Goal: Task Accomplishment & Management: Manage account settings

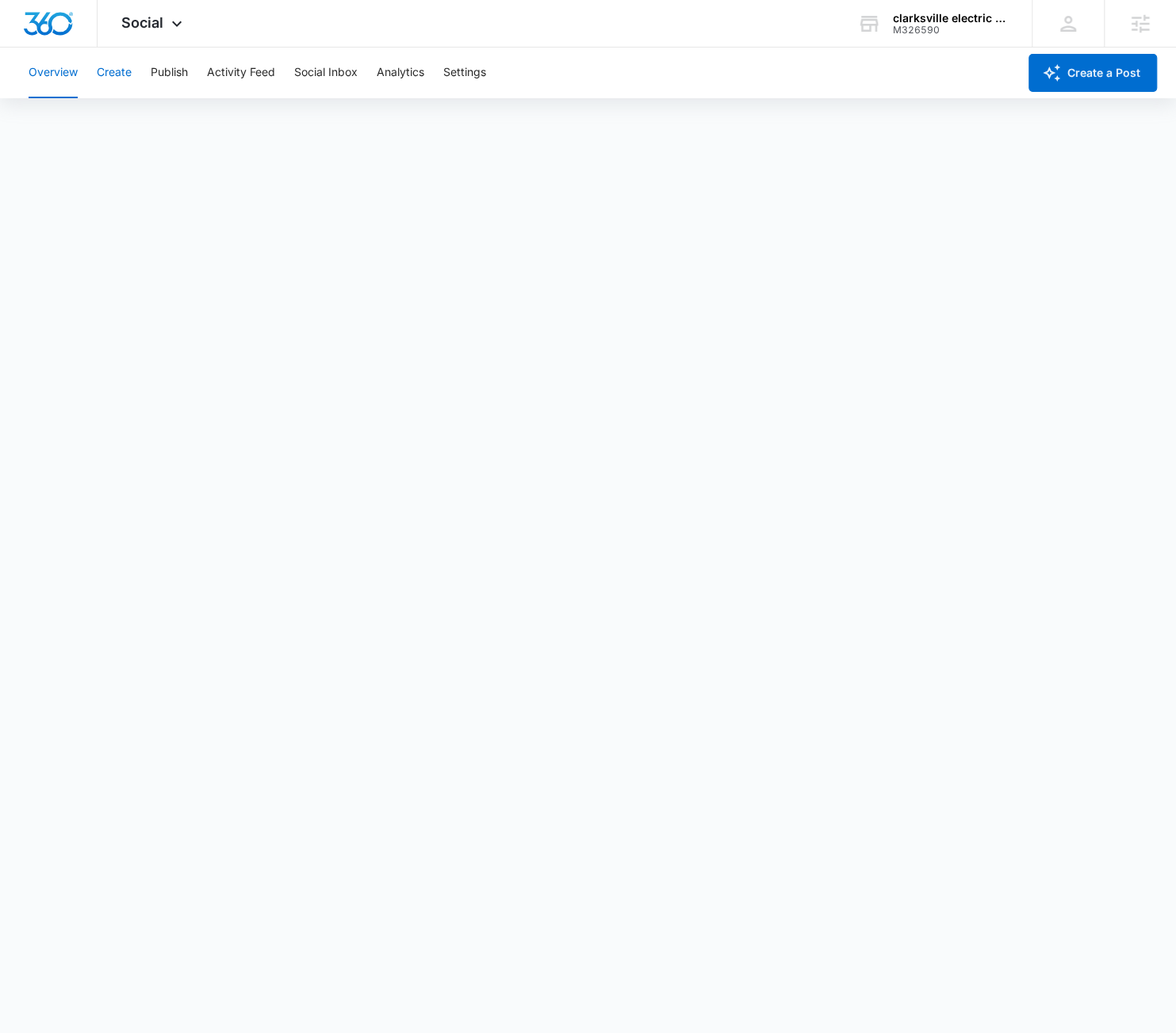
click at [100, 68] on button "Create" at bounding box center [114, 72] width 35 height 50
click at [190, 83] on div "Overview Create Publish Activity Feed Social Inbox Analytics Settings" at bounding box center [518, 72] width 998 height 50
click at [176, 75] on button "Publish" at bounding box center [169, 72] width 38 height 50
click at [447, 89] on button "Settings" at bounding box center [464, 72] width 43 height 50
